Goal: Task Accomplishment & Management: Use online tool/utility

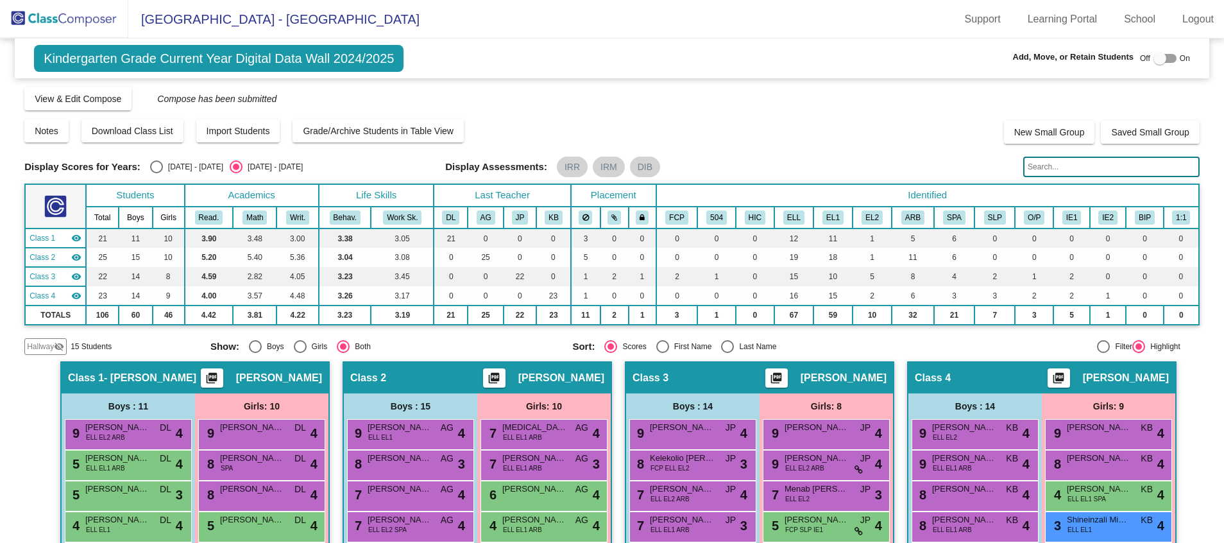
click at [86, 30] on img at bounding box center [64, 19] width 128 height 38
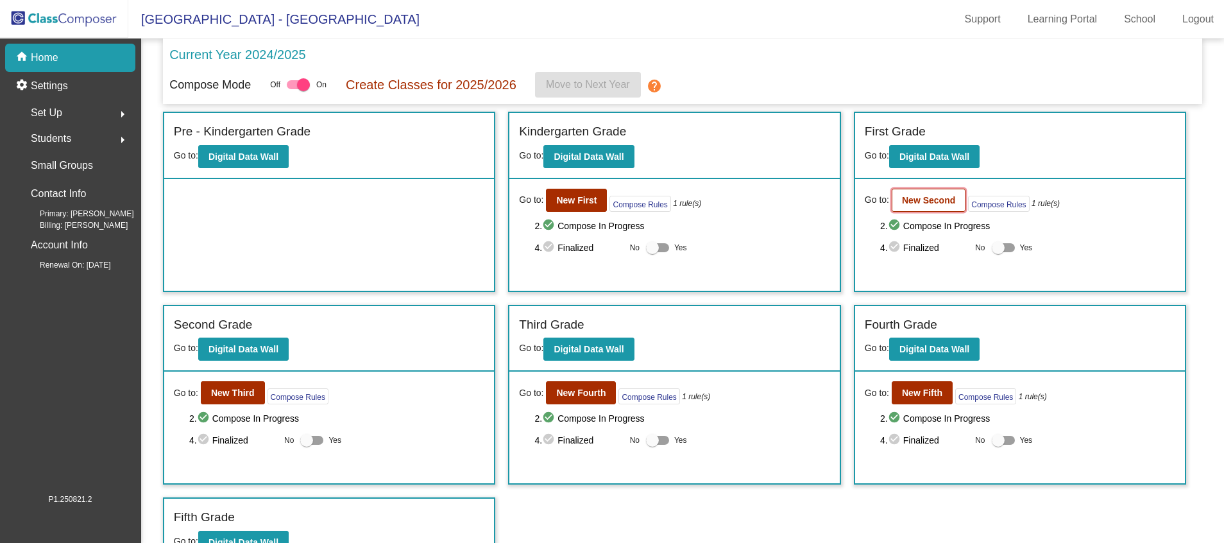
click at [937, 199] on b "New Second" at bounding box center [928, 200] width 53 height 10
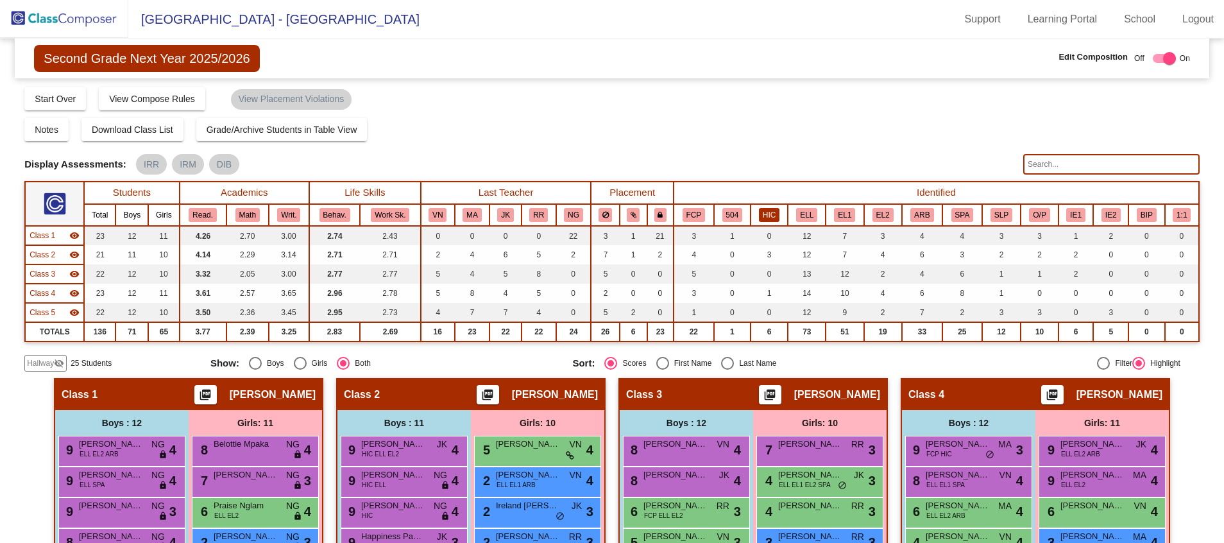
click at [764, 213] on button "HIC" at bounding box center [769, 215] width 21 height 14
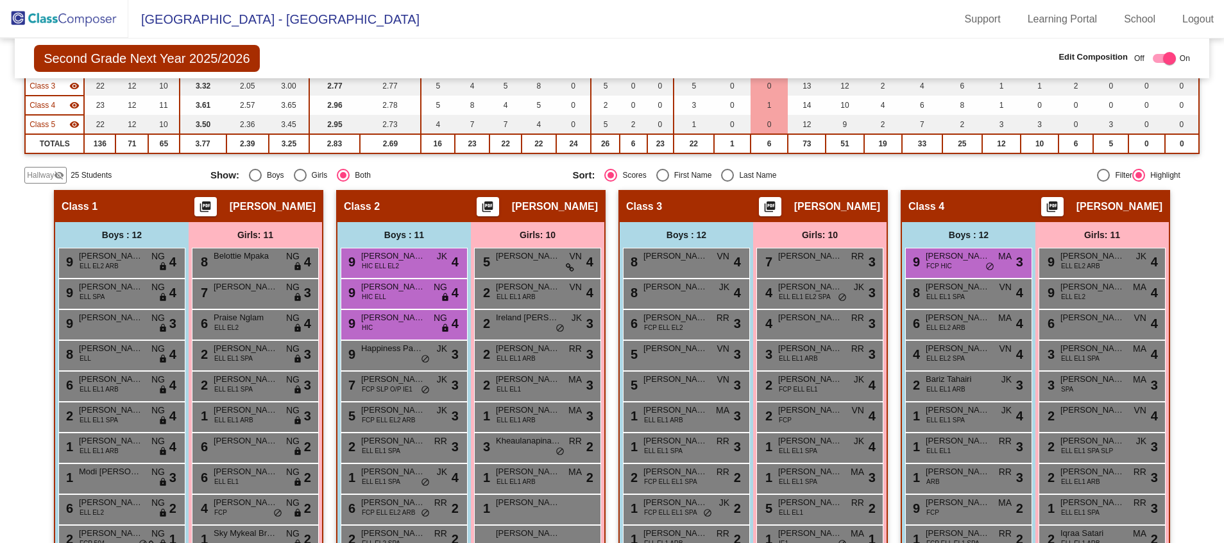
scroll to position [189, 0]
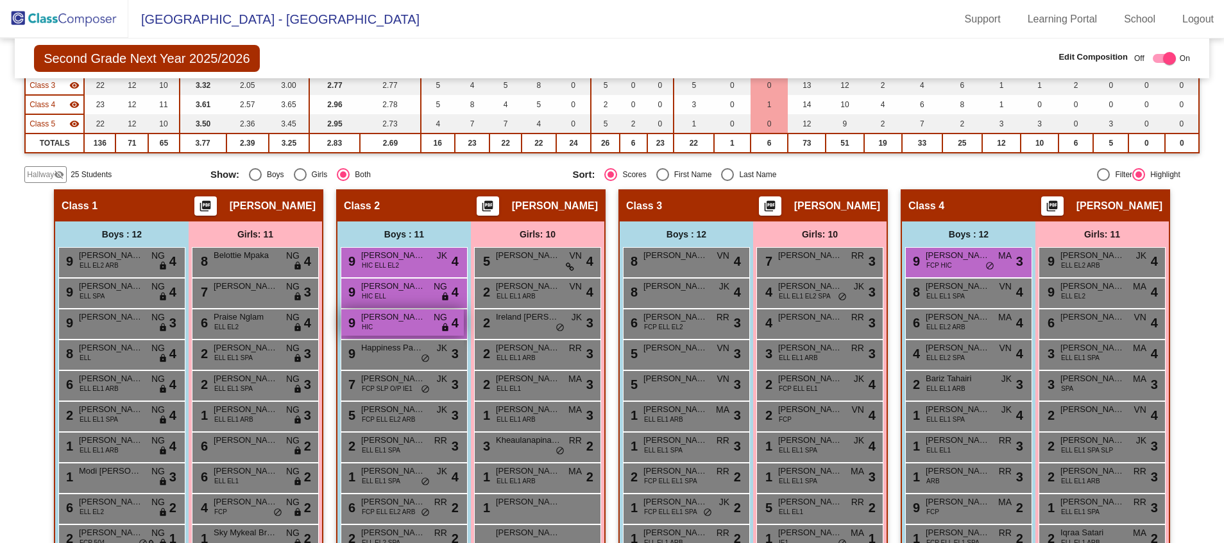
click at [384, 321] on span "[PERSON_NAME]" at bounding box center [393, 316] width 64 height 13
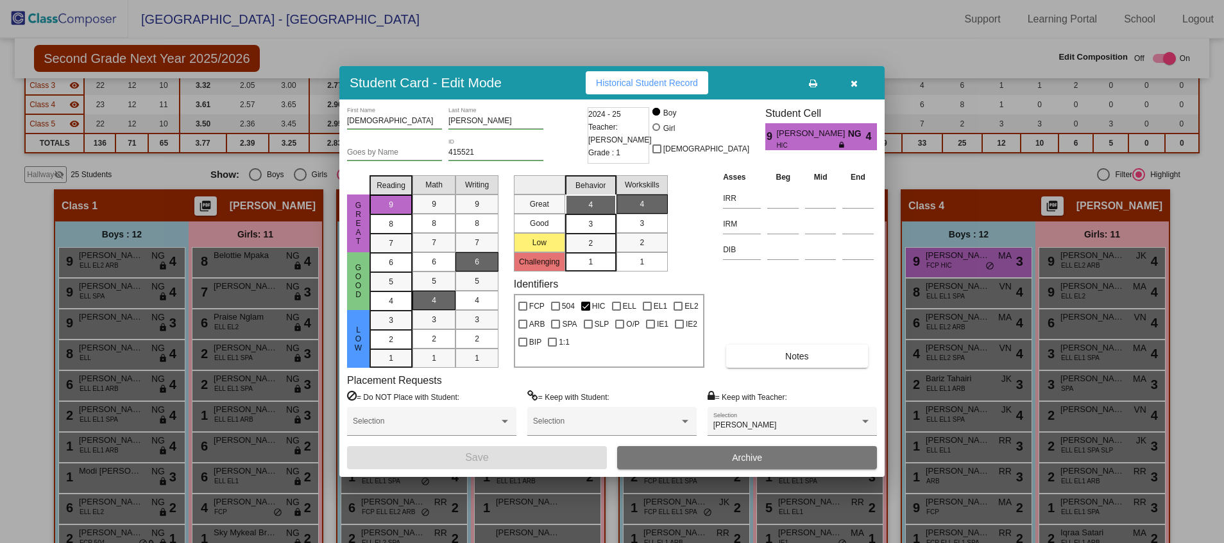
click at [824, 60] on div at bounding box center [612, 271] width 1224 height 543
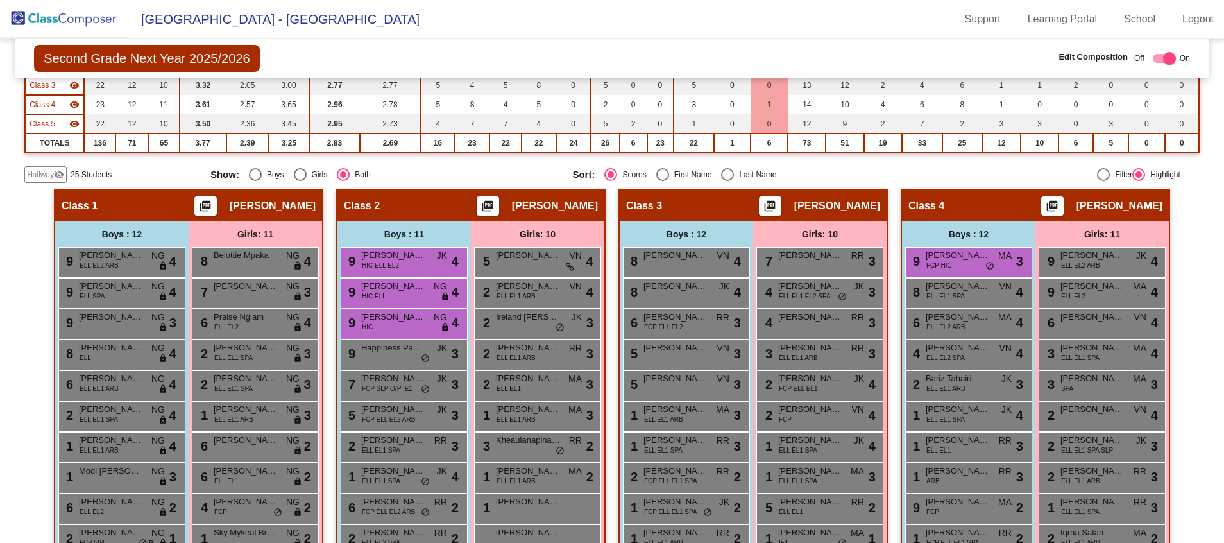
click at [725, 169] on div "Select an option" at bounding box center [727, 174] width 13 height 13
click at [727, 181] on input "Last Name" at bounding box center [727, 181] width 1 height 1
radio input "true"
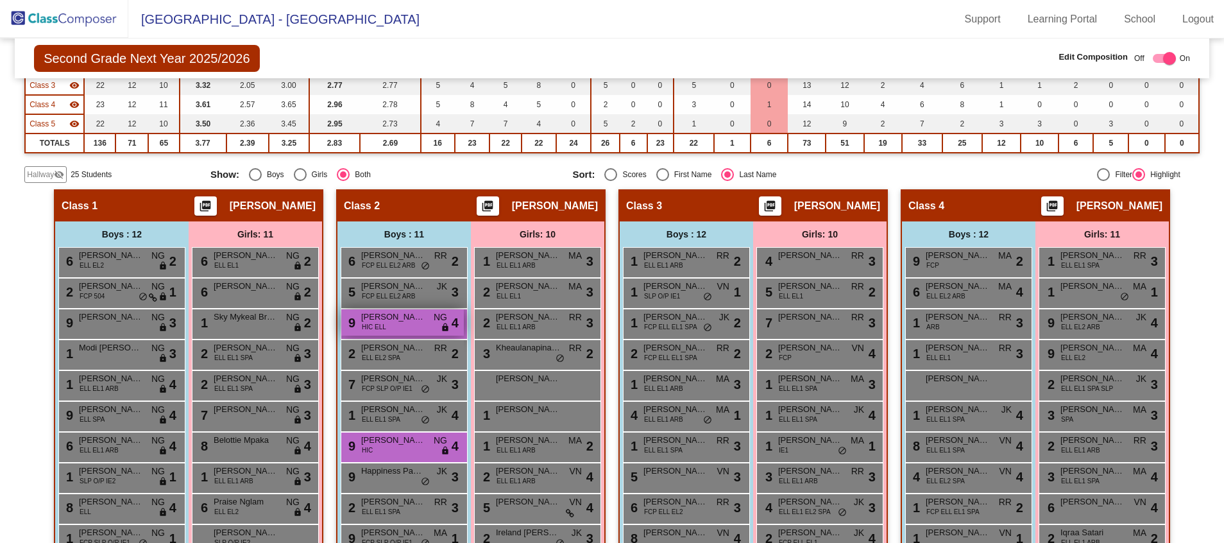
click at [403, 322] on span "[PERSON_NAME]" at bounding box center [393, 316] width 64 height 13
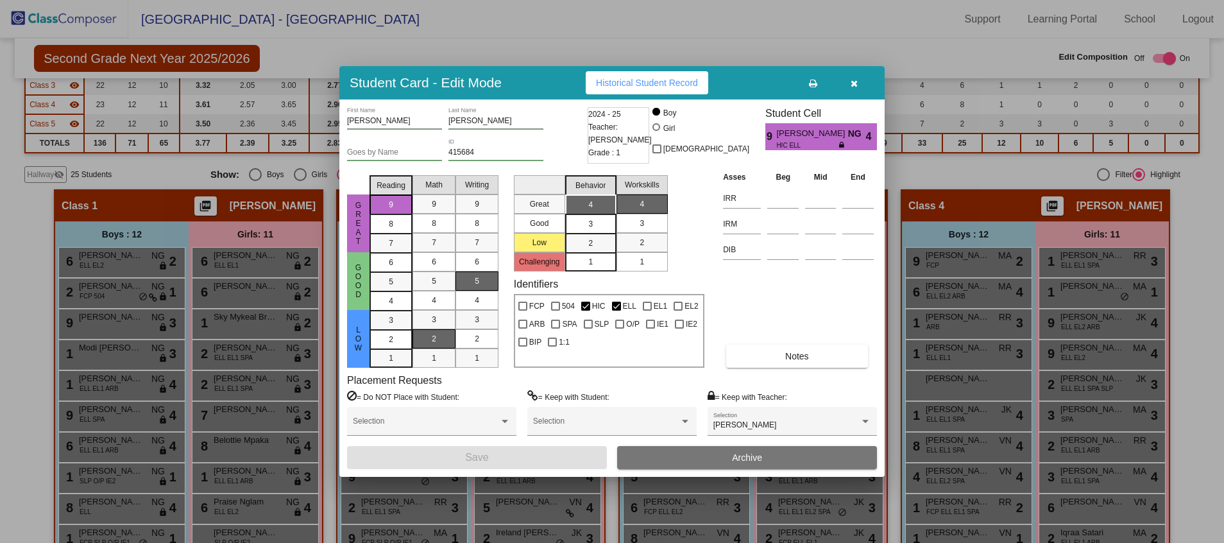
click at [752, 56] on div at bounding box center [612, 271] width 1224 height 543
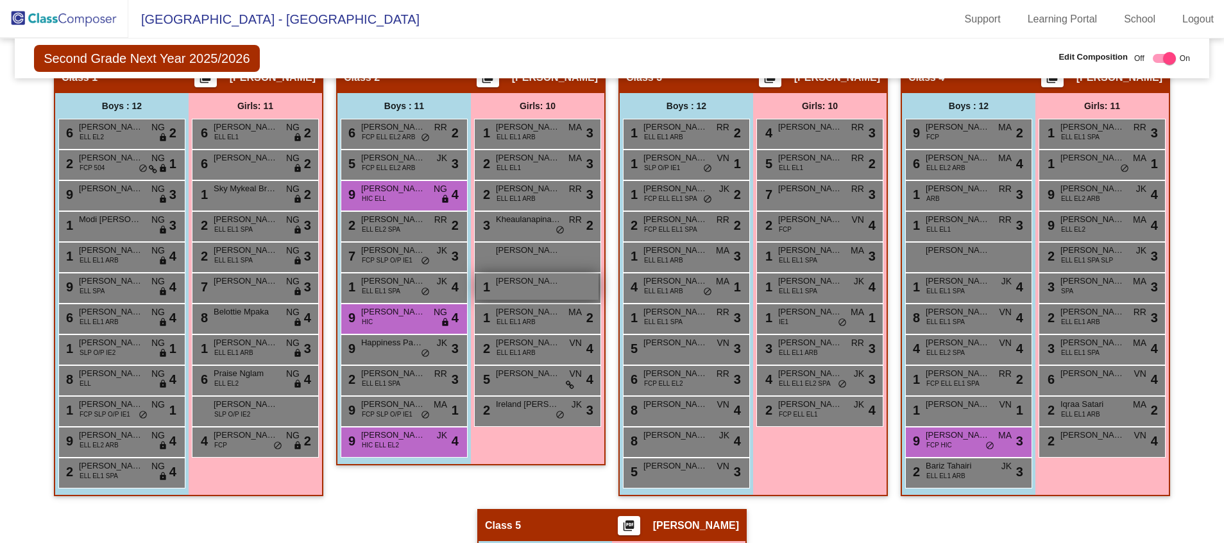
scroll to position [317, 0]
